Goal: Information Seeking & Learning: Learn about a topic

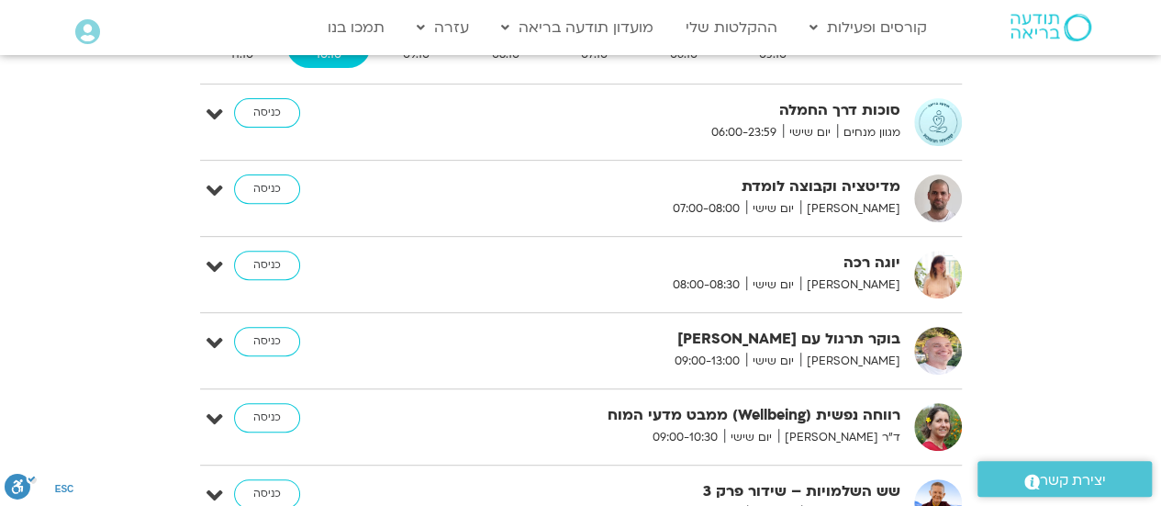
scroll to position [269, 0]
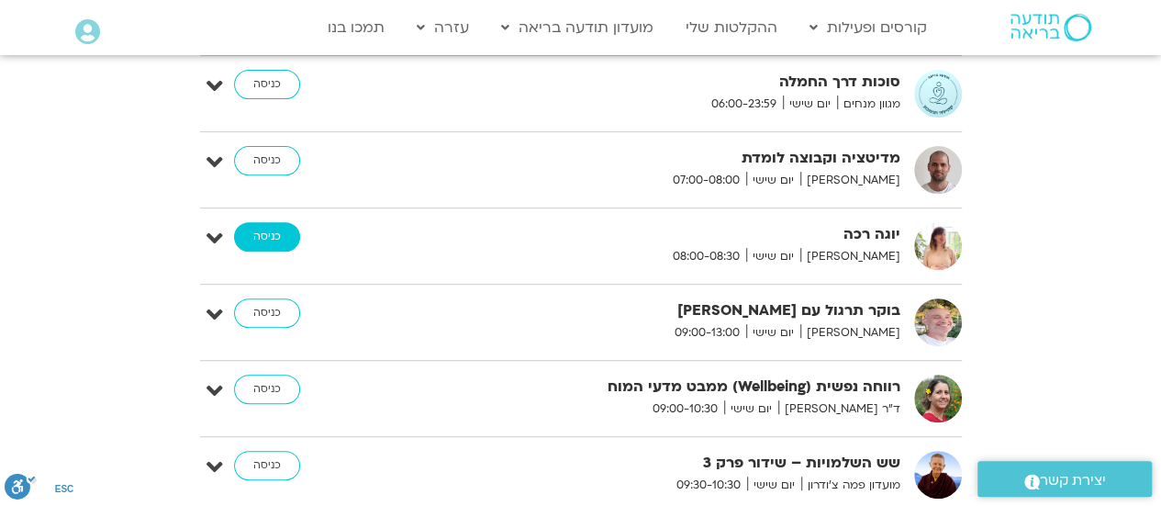
click at [270, 241] on link "כניסה" at bounding box center [267, 236] width 66 height 29
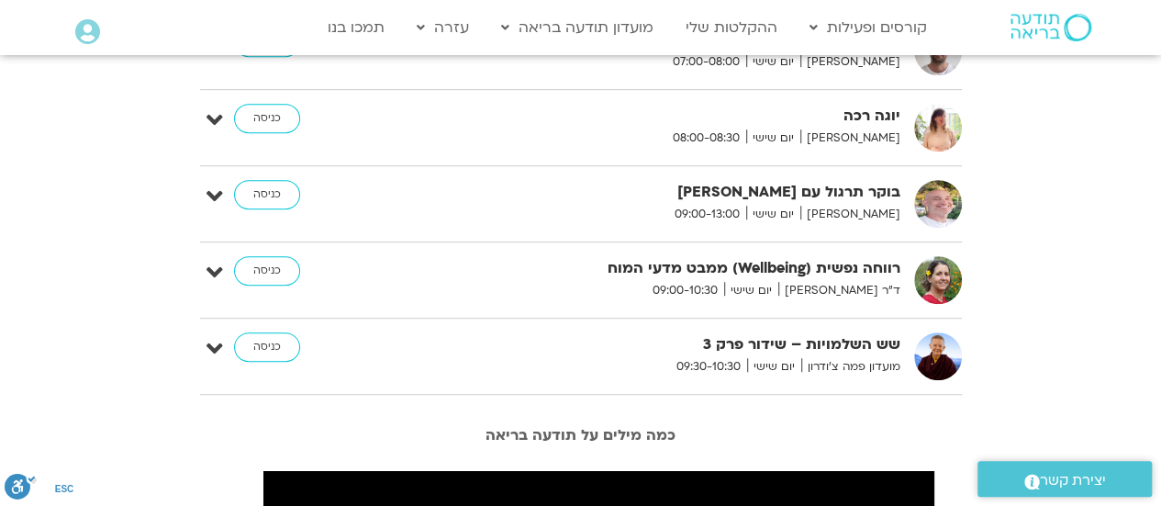
scroll to position [341, 0]
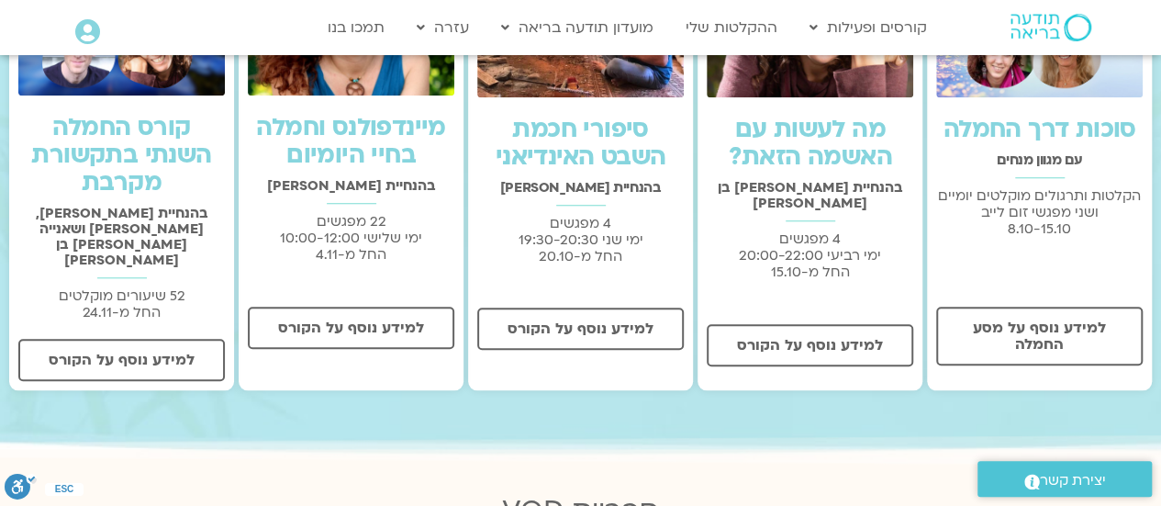
scroll to position [707, 0]
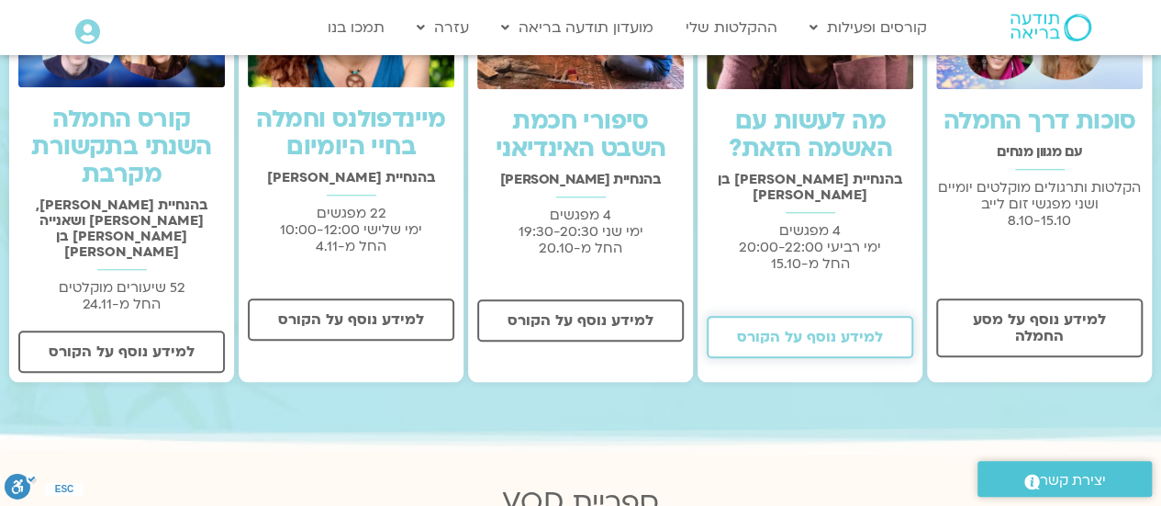
click at [784, 329] on span "למידע נוסף על הקורס" at bounding box center [810, 337] width 146 height 17
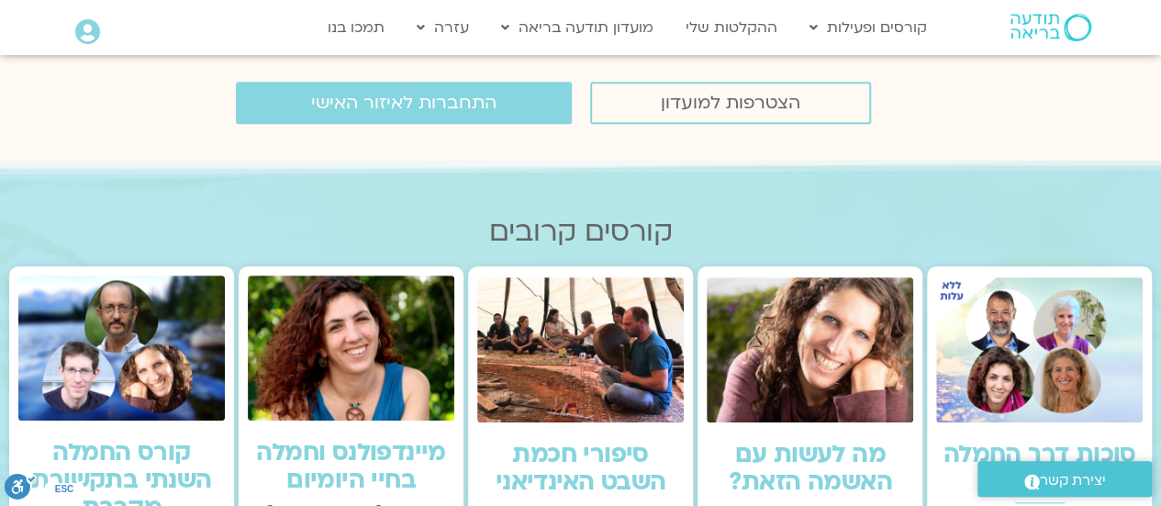
scroll to position [0, 0]
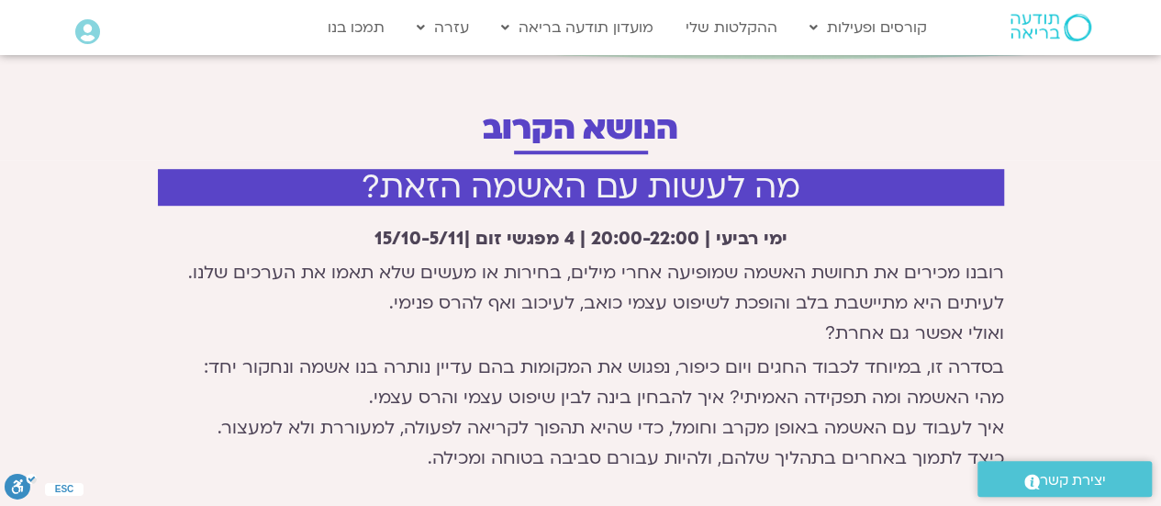
scroll to position [485, 0]
